Goal: Transaction & Acquisition: Purchase product/service

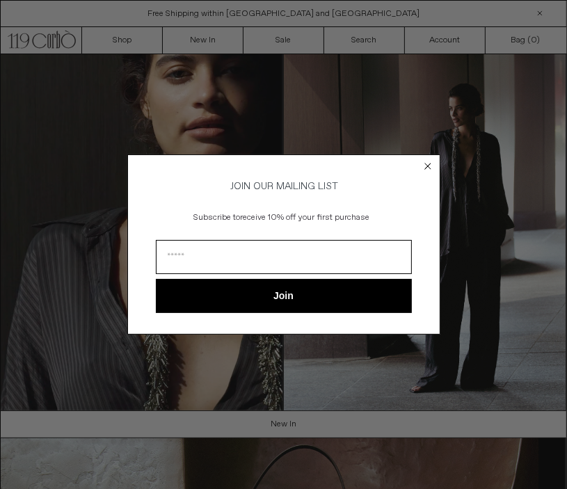
click at [429, 160] on circle "Close dialog" at bounding box center [427, 166] width 13 height 13
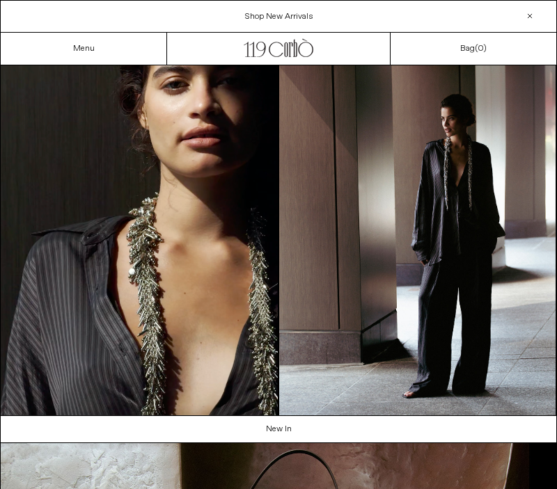
click at [0, 0] on link "Sale" at bounding box center [0, 0] width 0 height 0
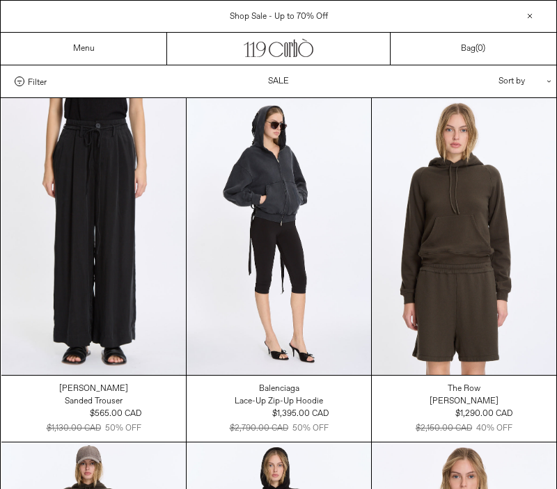
click at [527, 68] on div "Sort by .cls-1{fill:#231f20}" at bounding box center [479, 81] width 125 height 32
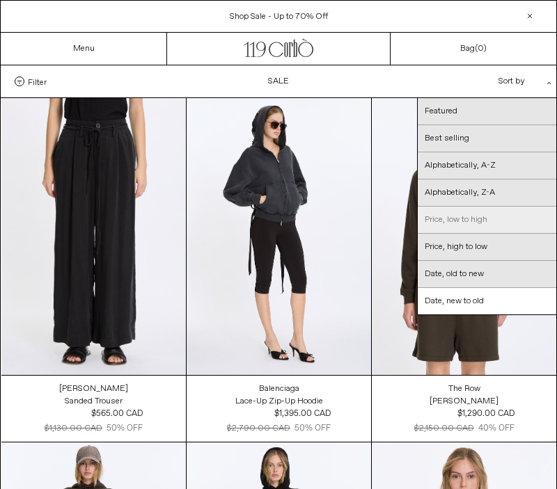
click at [477, 207] on link "Price, low to high" at bounding box center [486, 220] width 138 height 27
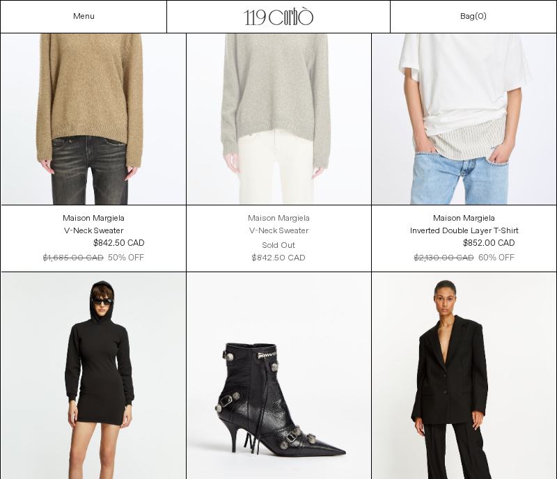
scroll to position [25645, 0]
